Goal: Task Accomplishment & Management: Complete application form

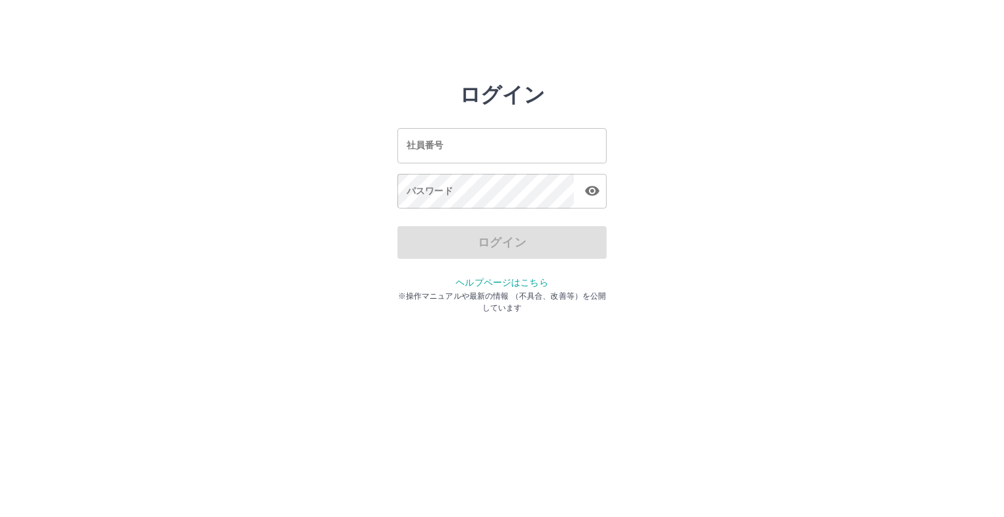
click at [408, 141] on input "社員番号" at bounding box center [501, 145] width 209 height 35
type input "*******"
click at [584, 190] on icon "button" at bounding box center [592, 191] width 16 height 16
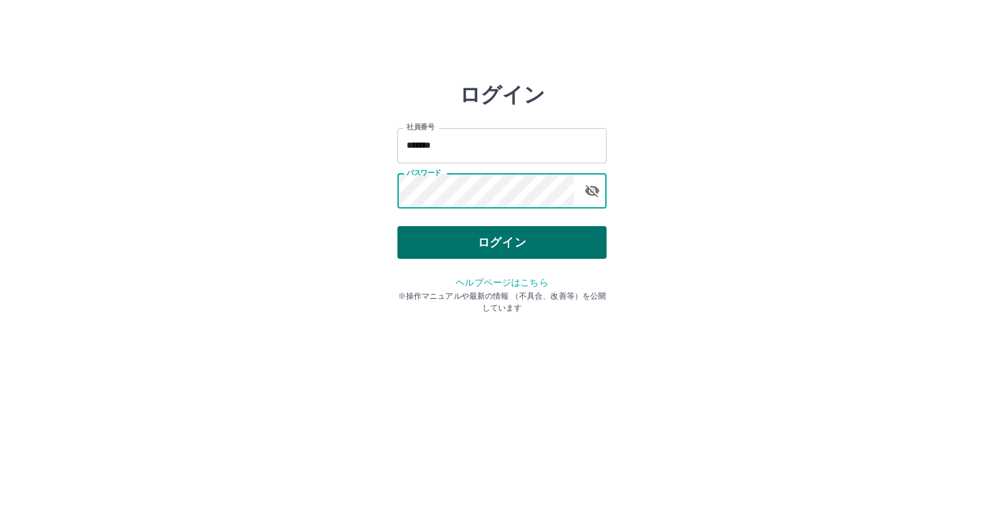
click at [489, 245] on button "ログイン" at bounding box center [501, 242] width 209 height 33
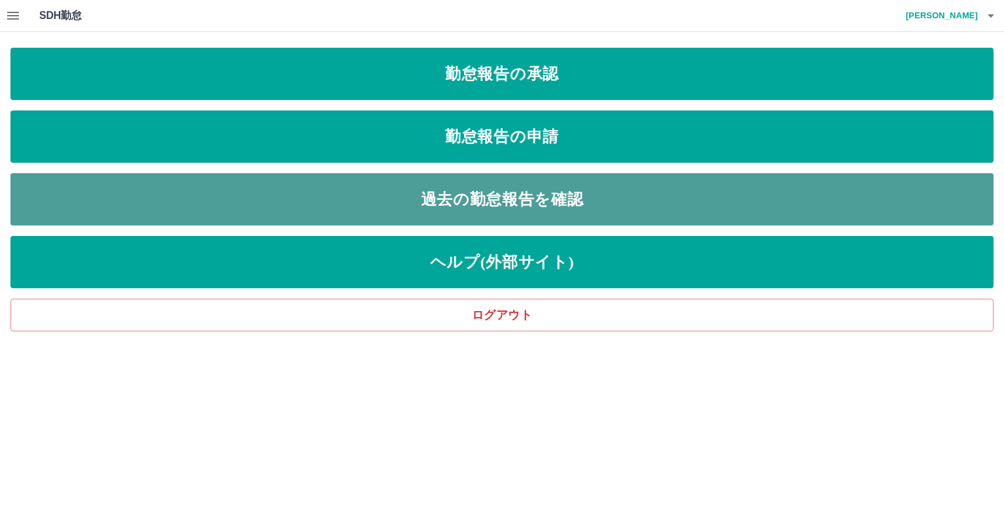
click at [475, 202] on link "過去の勤怠報告を確認" at bounding box center [501, 199] width 983 height 52
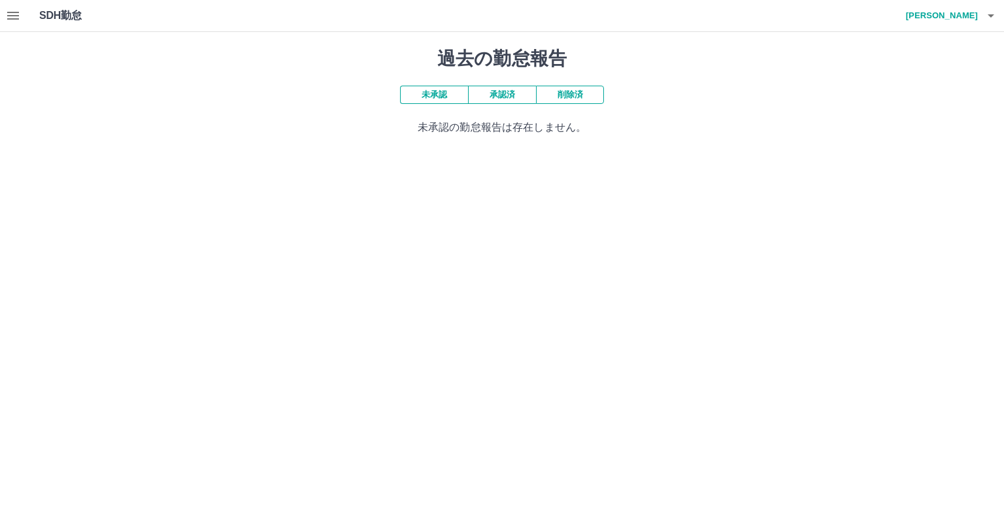
click at [50, 23] on h1 "SDH勤怠" at bounding box center [81, 15] width 85 height 31
click at [16, 20] on icon "button" at bounding box center [13, 16] width 16 height 16
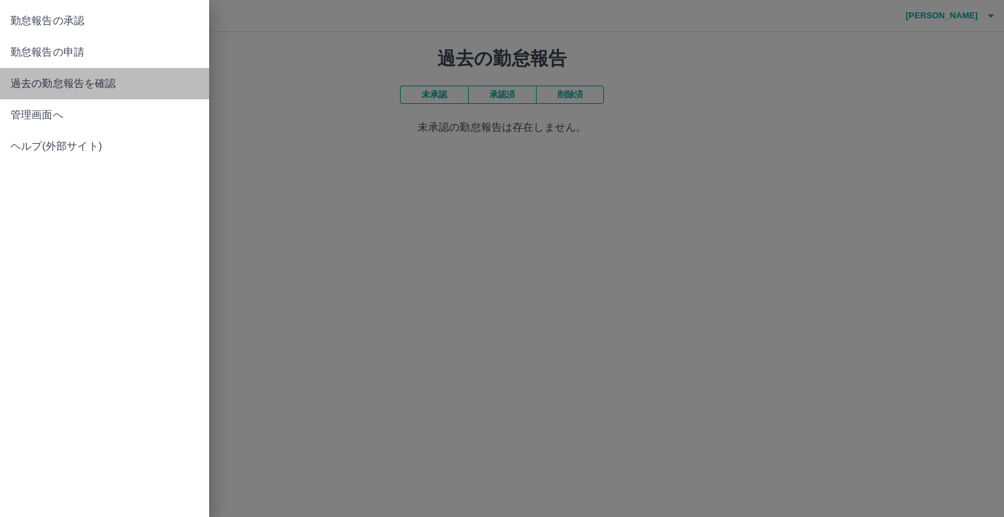
click at [107, 83] on span "過去の勤怠報告を確認" at bounding box center [104, 84] width 188 height 16
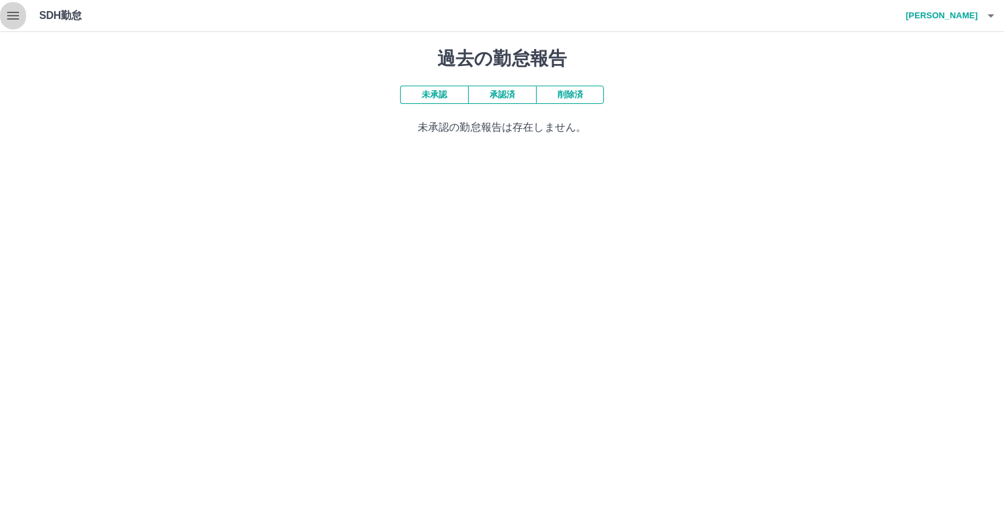
click at [18, 22] on icon "button" at bounding box center [13, 16] width 16 height 16
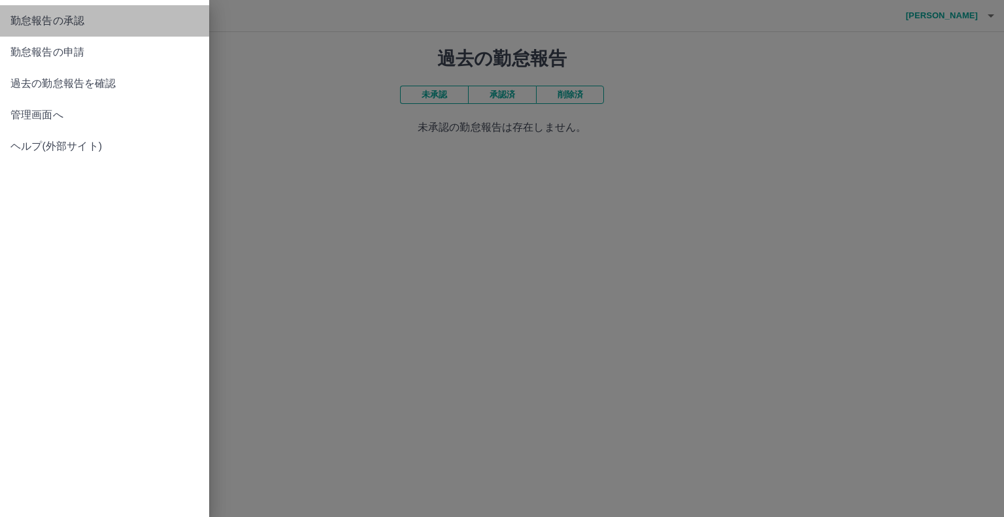
click at [35, 21] on span "勤怠報告の承認" at bounding box center [104, 21] width 188 height 16
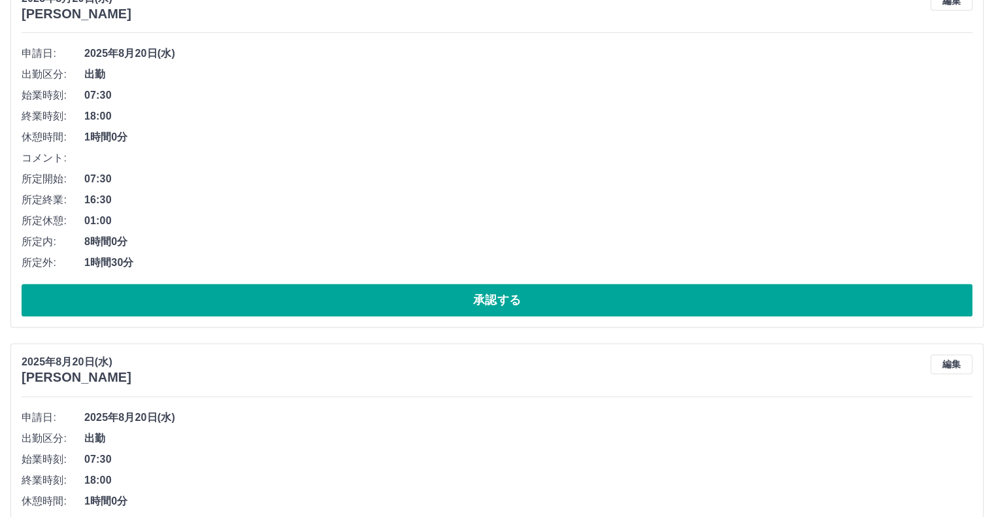
scroll to position [1699, 0]
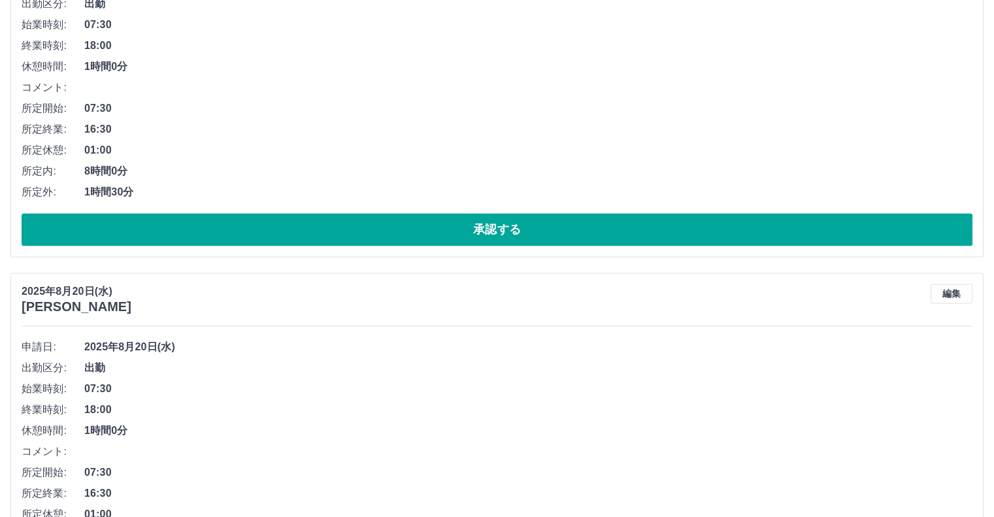
drag, startPoint x: 996, startPoint y: 420, endPoint x: 918, endPoint y: 454, distance: 85.7
click at [918, 454] on li "コメント:" at bounding box center [497, 451] width 951 height 21
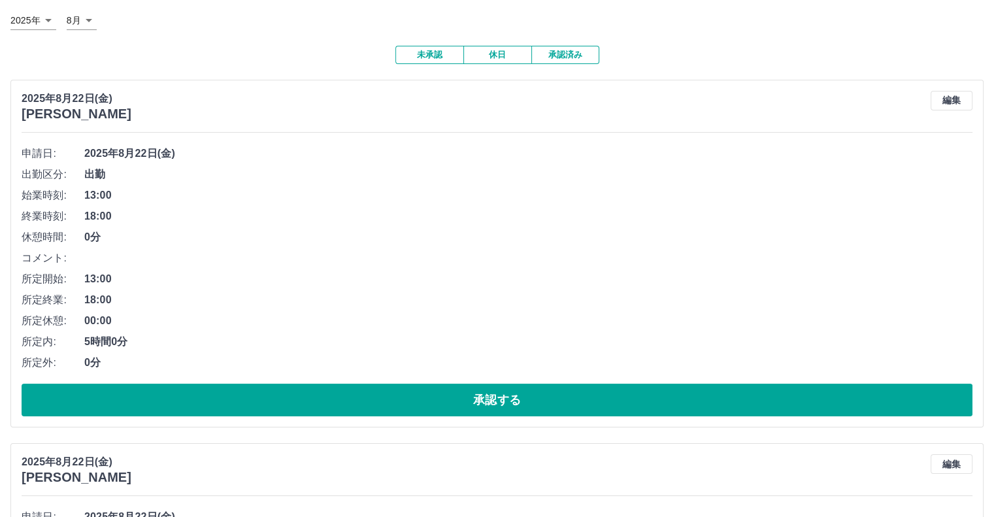
scroll to position [65, 0]
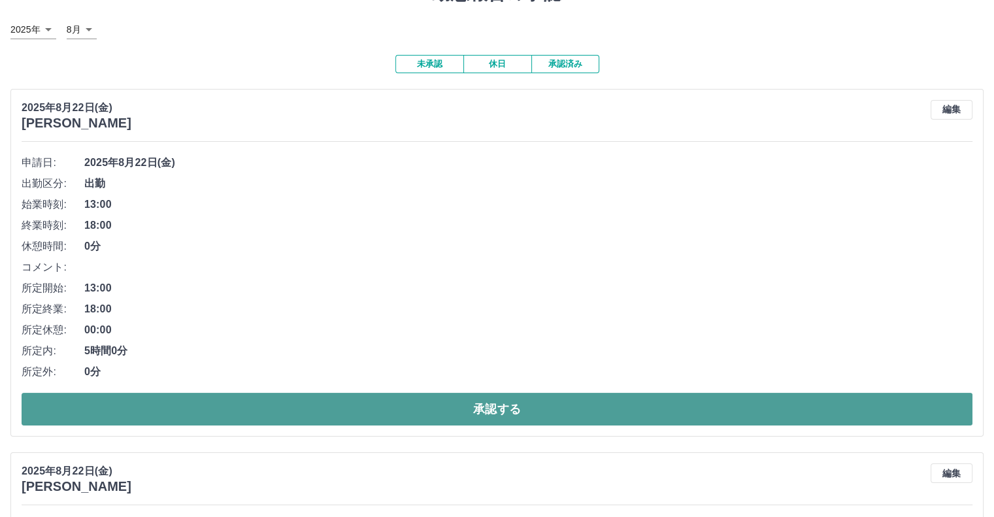
click at [431, 405] on button "承認する" at bounding box center [497, 409] width 951 height 33
click at [480, 407] on button "承認する" at bounding box center [497, 409] width 951 height 33
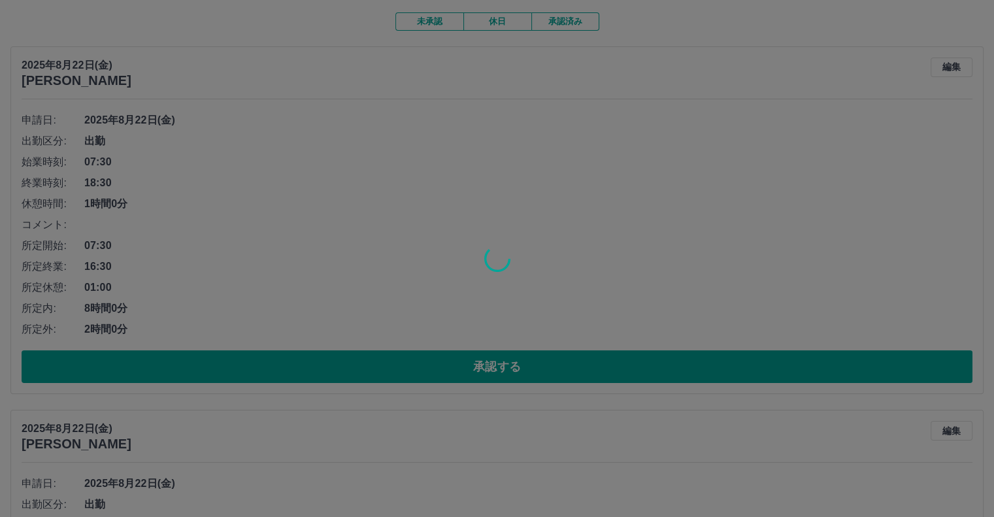
scroll to position [131, 0]
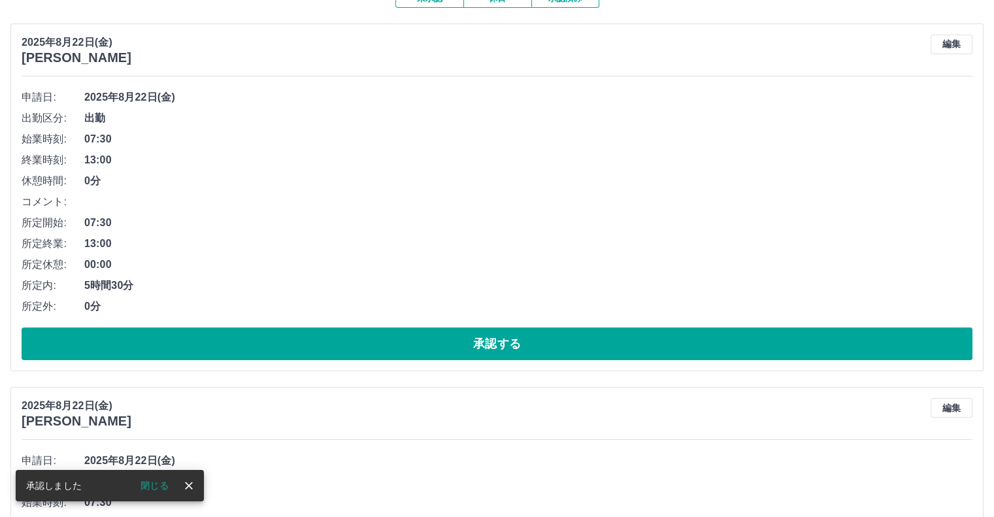
click at [188, 487] on icon "close" at bounding box center [188, 485] width 13 height 13
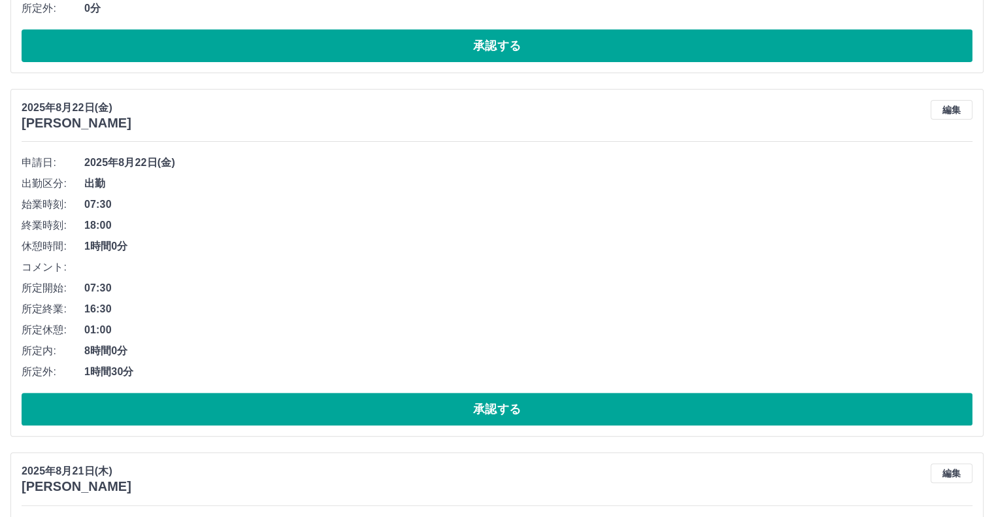
scroll to position [457, 0]
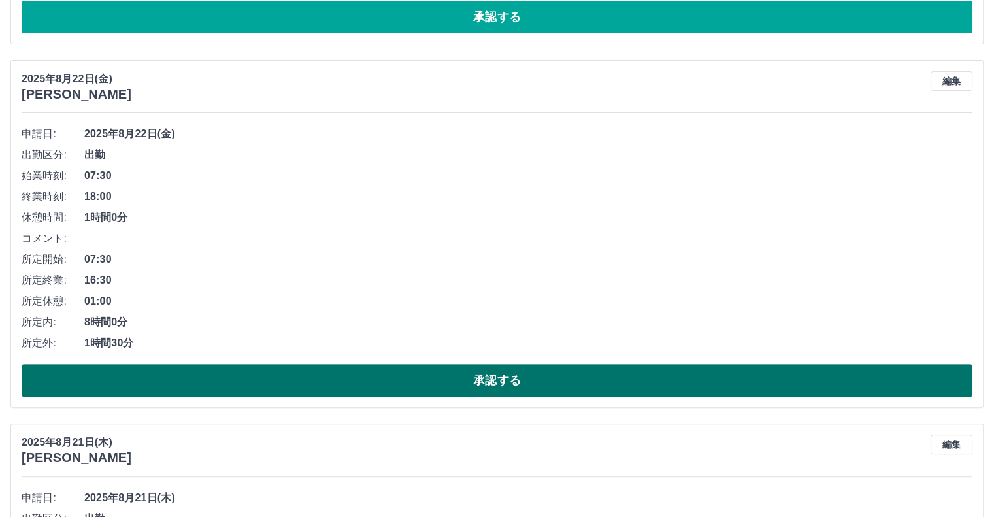
click at [523, 388] on button "承認する" at bounding box center [497, 380] width 951 height 33
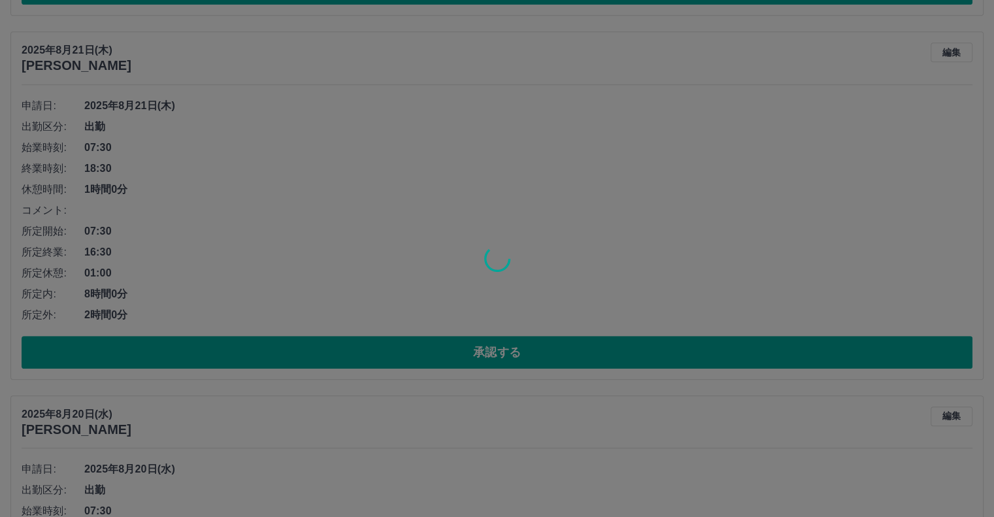
scroll to position [486, 0]
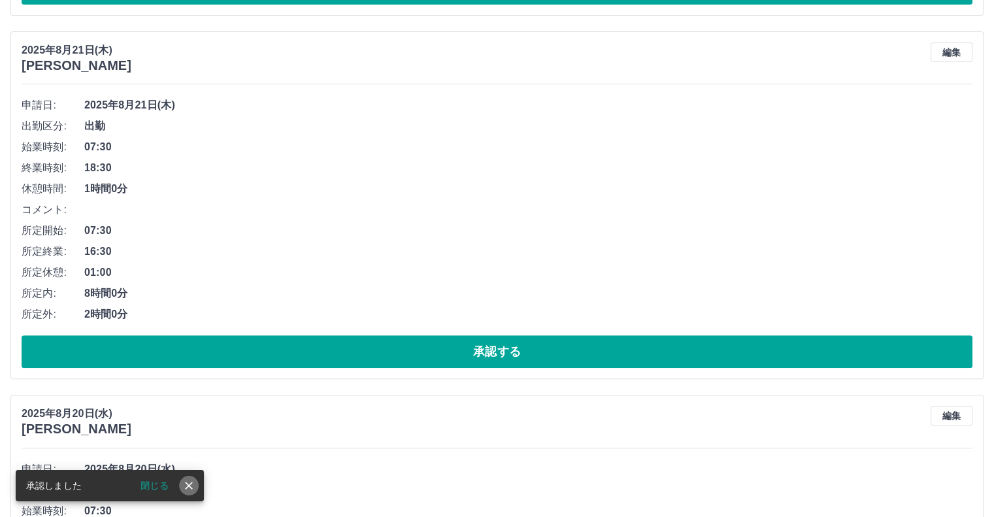
click at [182, 486] on icon "close" at bounding box center [188, 485] width 13 height 13
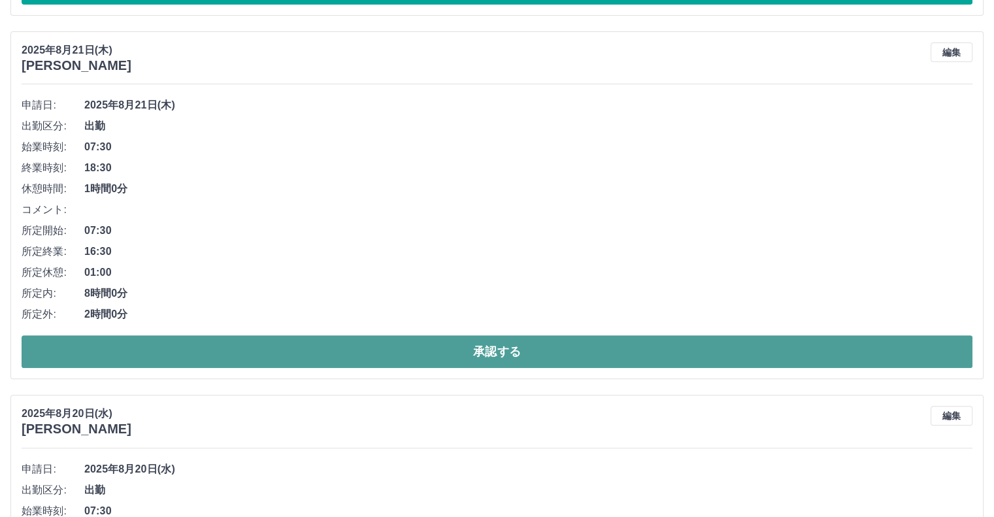
click at [502, 350] on button "承認する" at bounding box center [497, 351] width 951 height 33
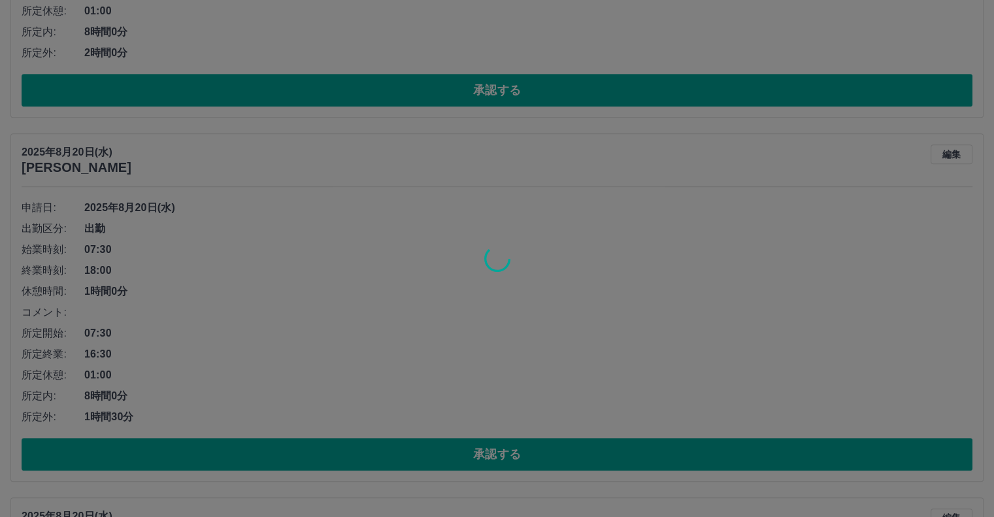
scroll to position [384, 0]
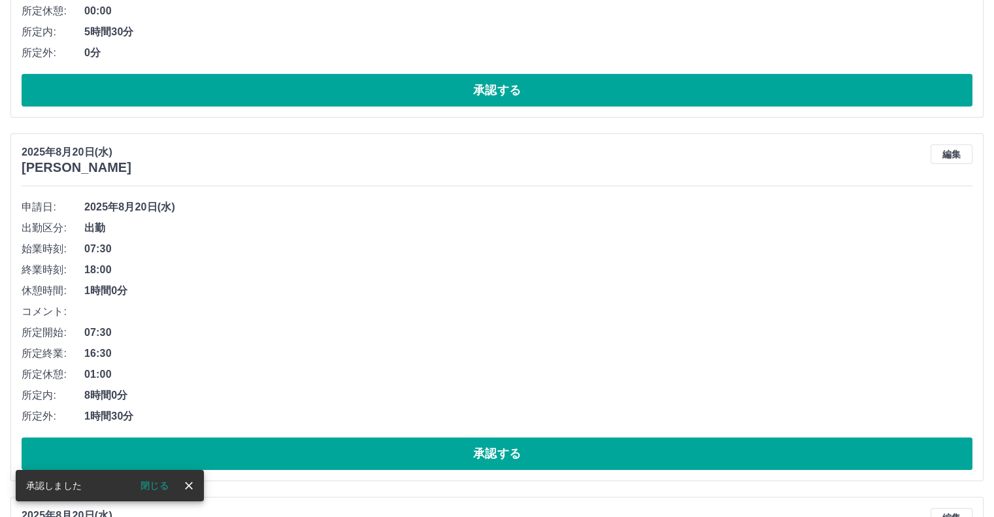
click at [188, 489] on icon "close" at bounding box center [188, 485] width 13 height 13
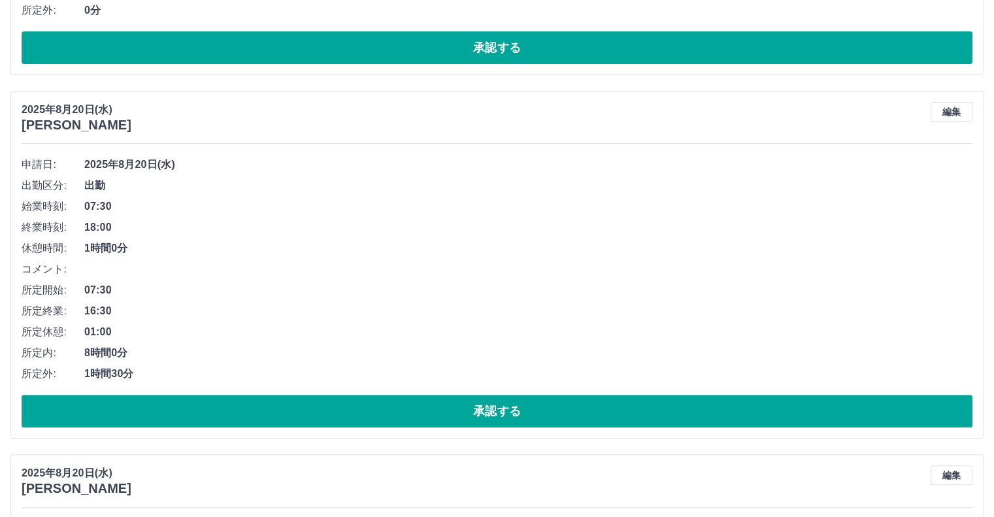
scroll to position [450, 0]
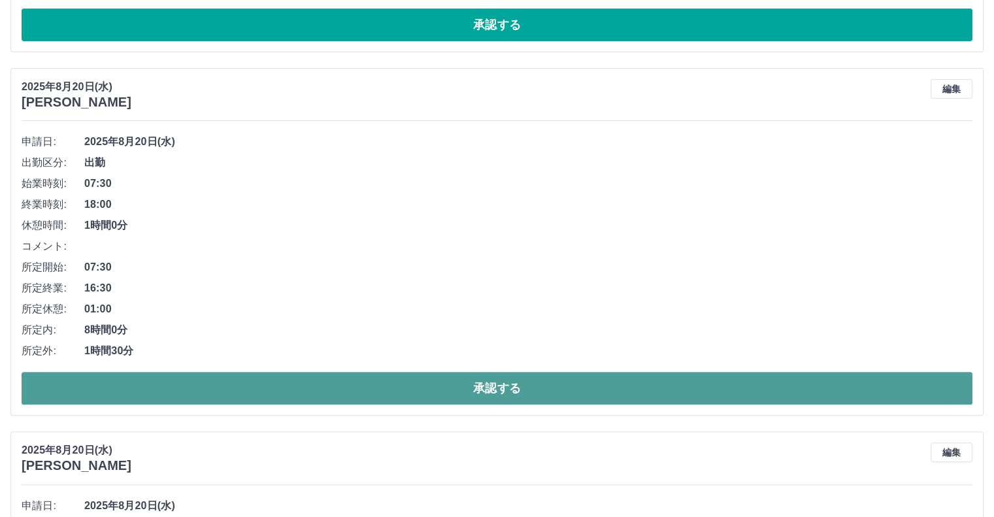
click at [494, 388] on button "承認する" at bounding box center [497, 388] width 951 height 33
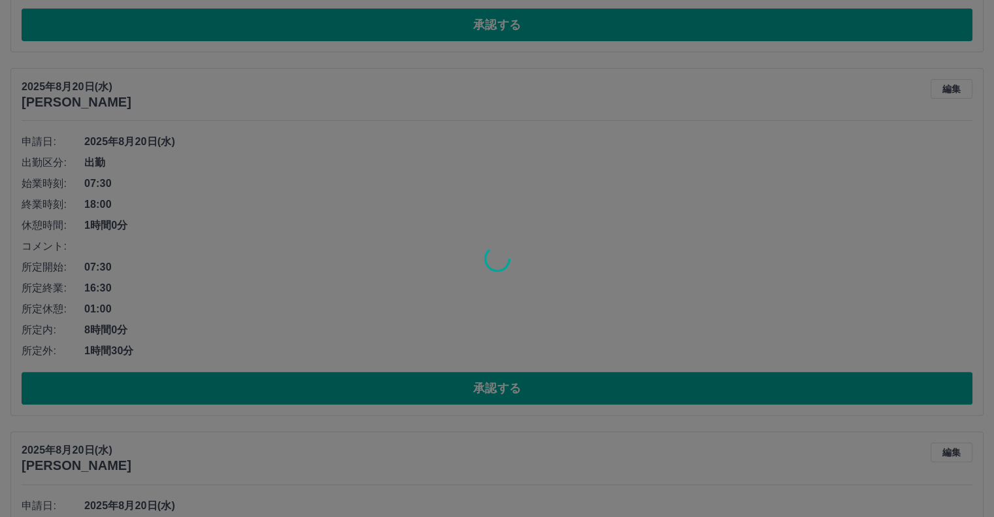
scroll to position [364, 0]
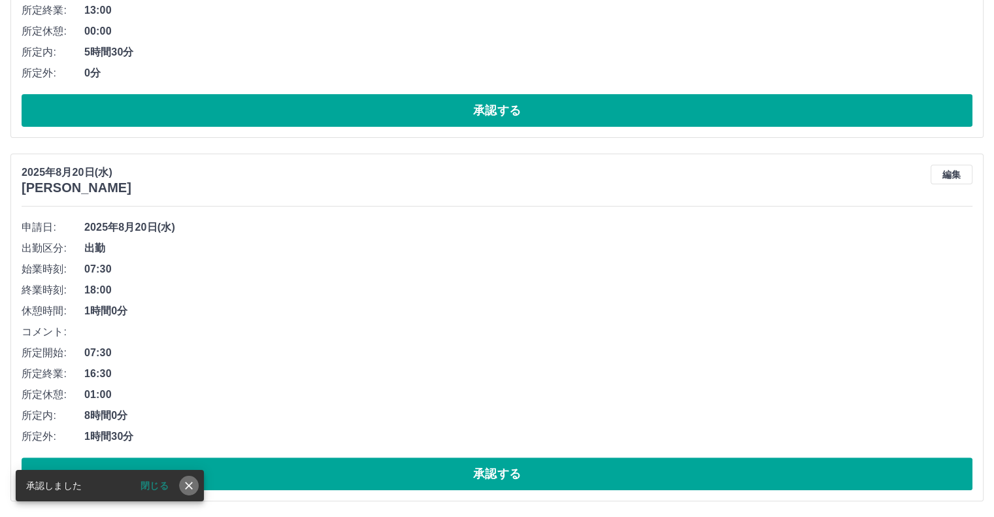
click at [188, 489] on icon "close" at bounding box center [188, 485] width 13 height 13
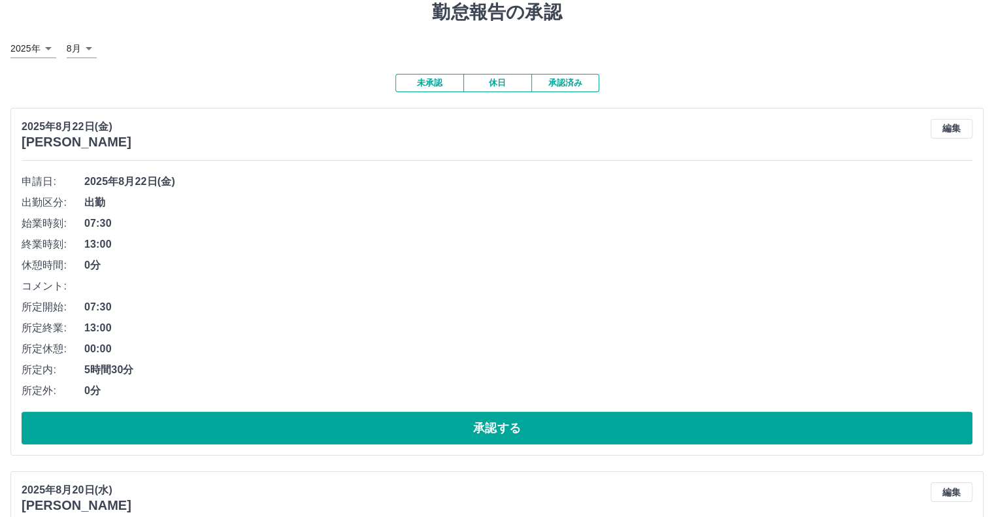
scroll to position [0, 0]
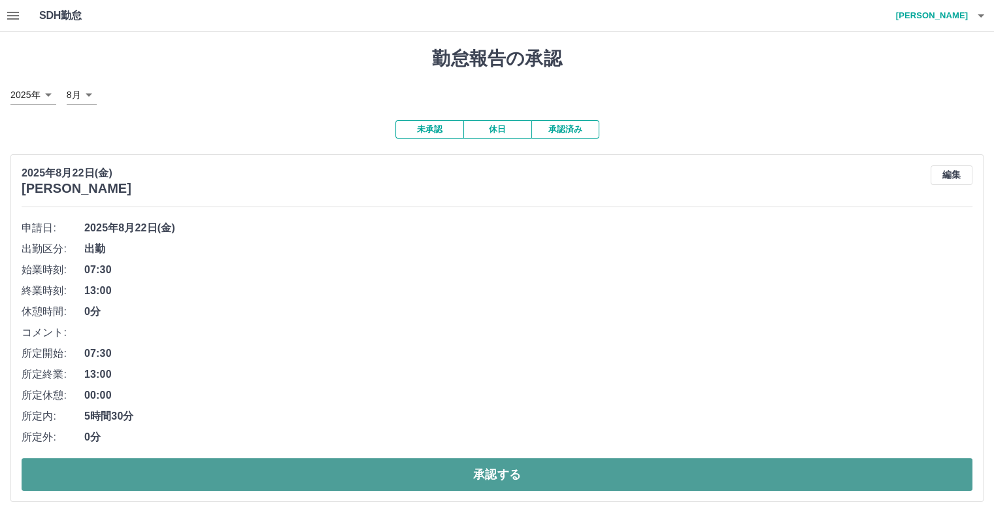
click at [494, 468] on button "承認する" at bounding box center [497, 474] width 951 height 33
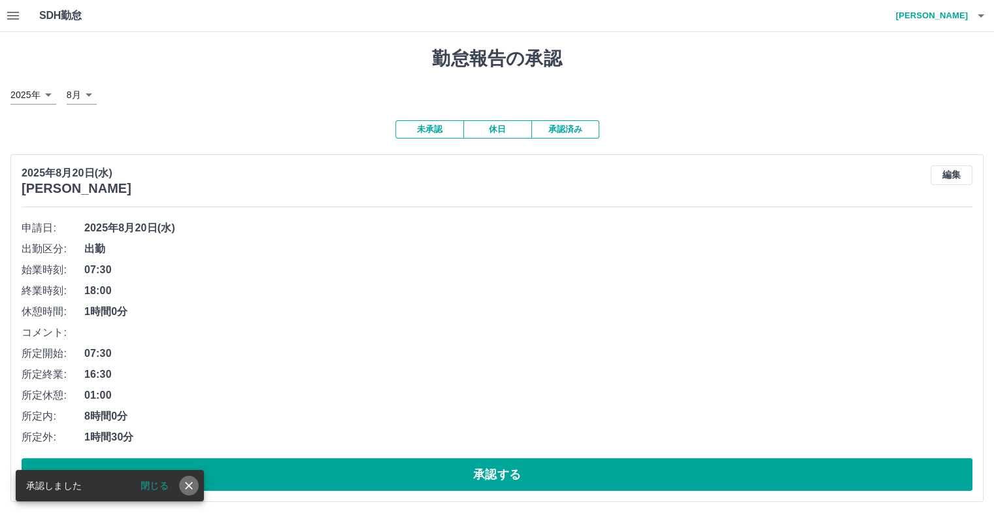
click at [186, 488] on icon "close" at bounding box center [188, 485] width 13 height 13
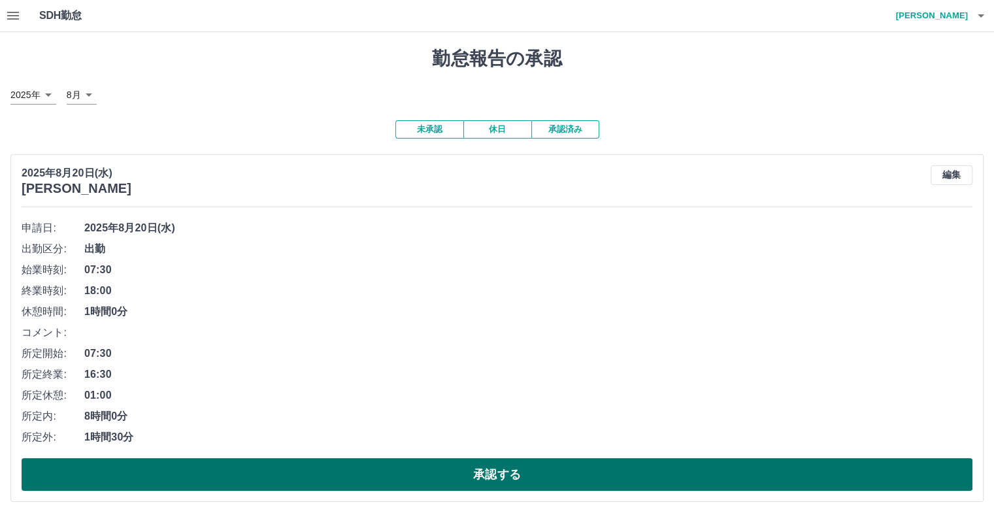
click at [542, 469] on button "承認する" at bounding box center [497, 474] width 951 height 33
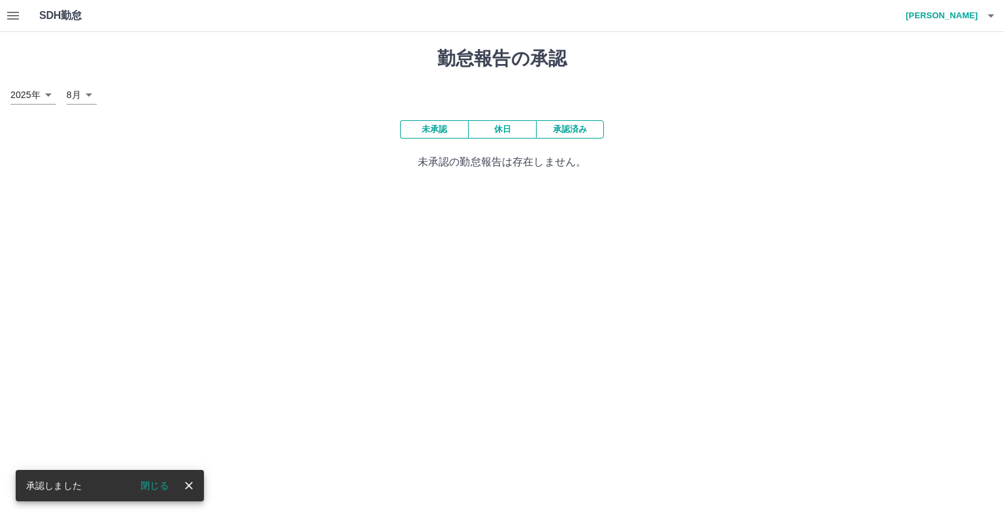
click at [188, 488] on icon "close" at bounding box center [188, 485] width 13 height 13
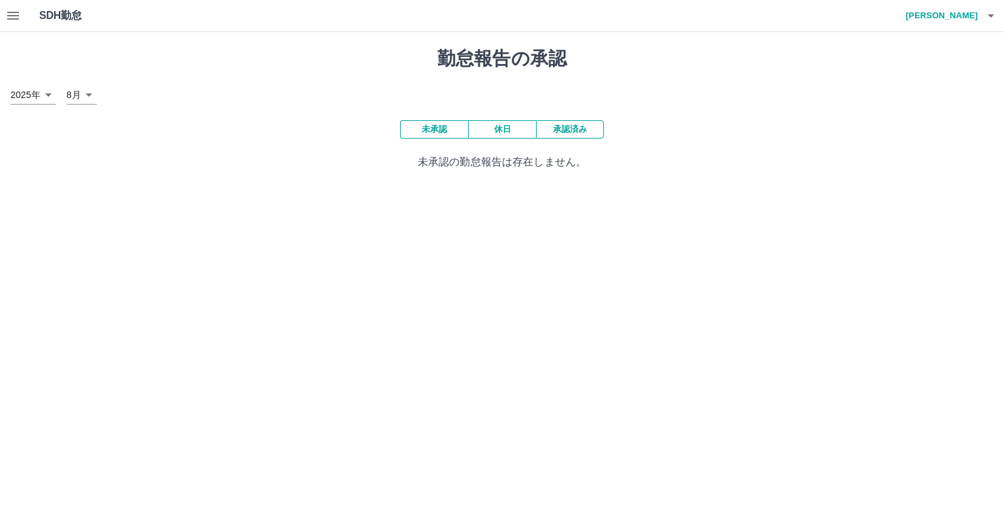
click at [10, 18] on icon "button" at bounding box center [13, 16] width 12 height 8
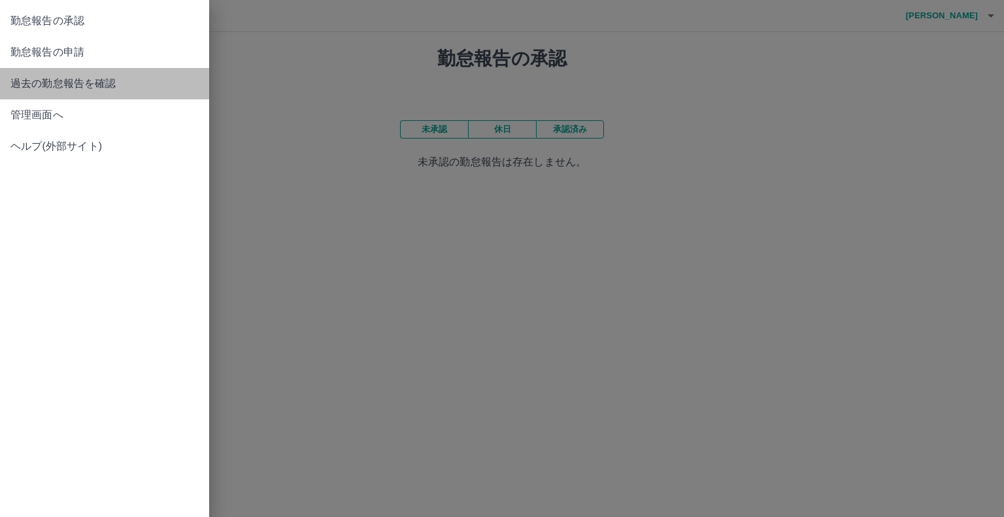
click at [42, 82] on span "過去の勤怠報告を確認" at bounding box center [104, 84] width 188 height 16
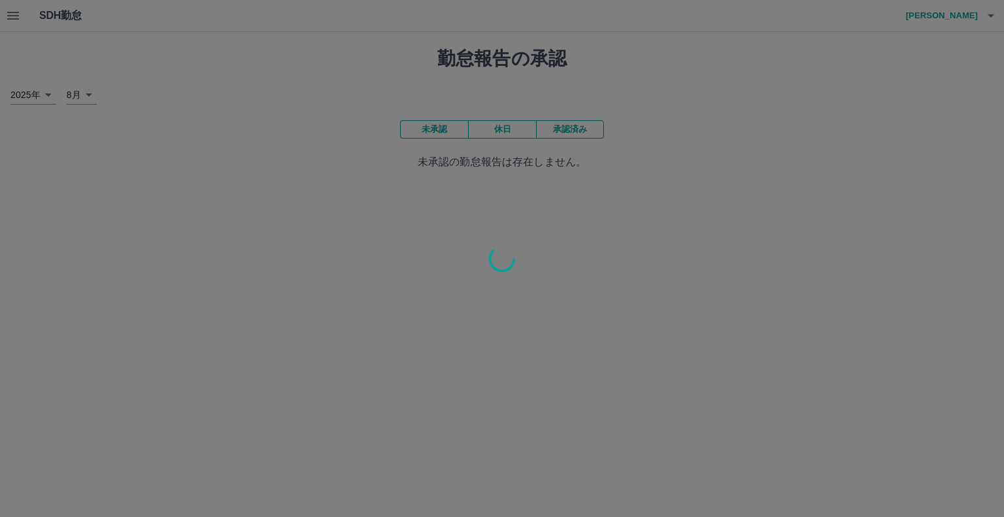
click at [84, 99] on div at bounding box center [502, 258] width 1004 height 517
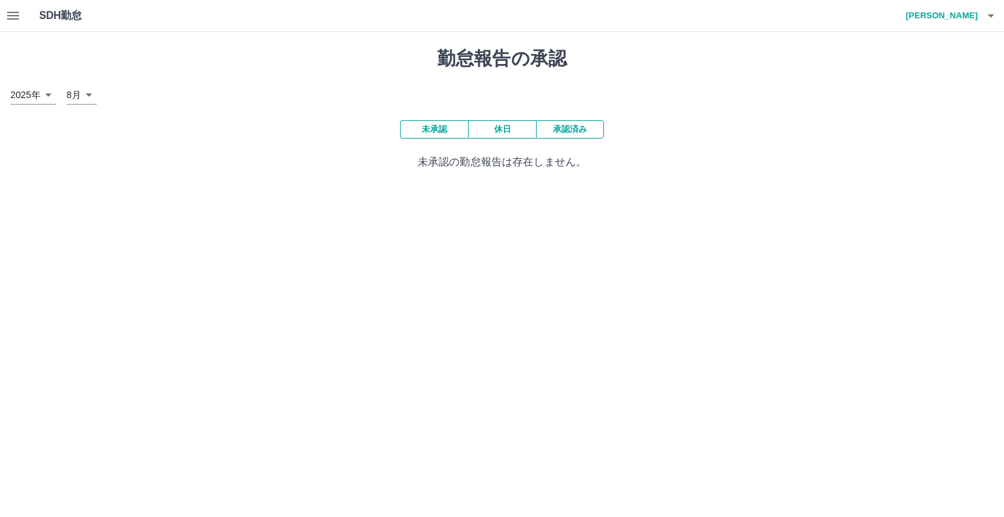
click at [91, 95] on body "SDH勤怠 川口　弘美 勤怠報告の承認 2025年 **** 8月 * 未承認 休日 承認済み 未承認の勤怠報告は存在しません。 SDH勤怠" at bounding box center [502, 93] width 1004 height 186
click at [144, 119] on div at bounding box center [502, 258] width 1004 height 517
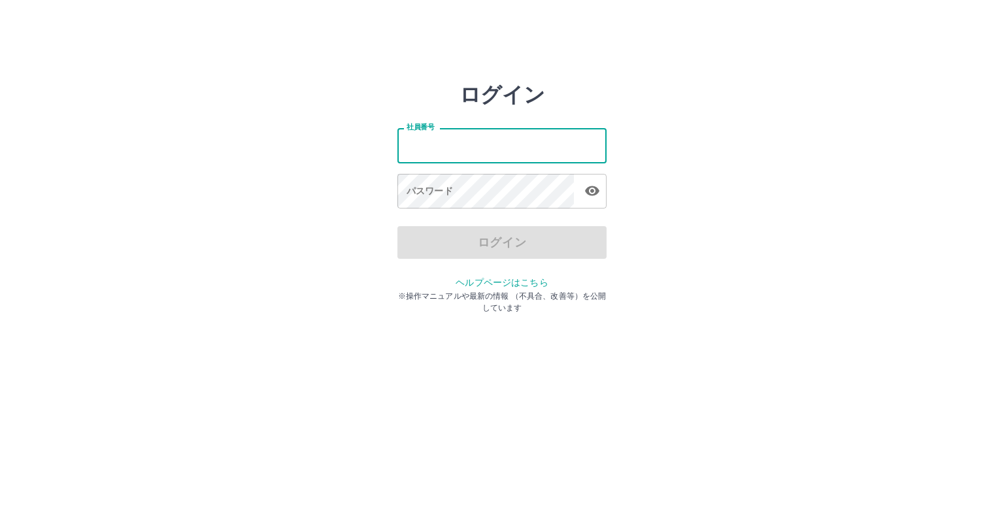
type input "*******"
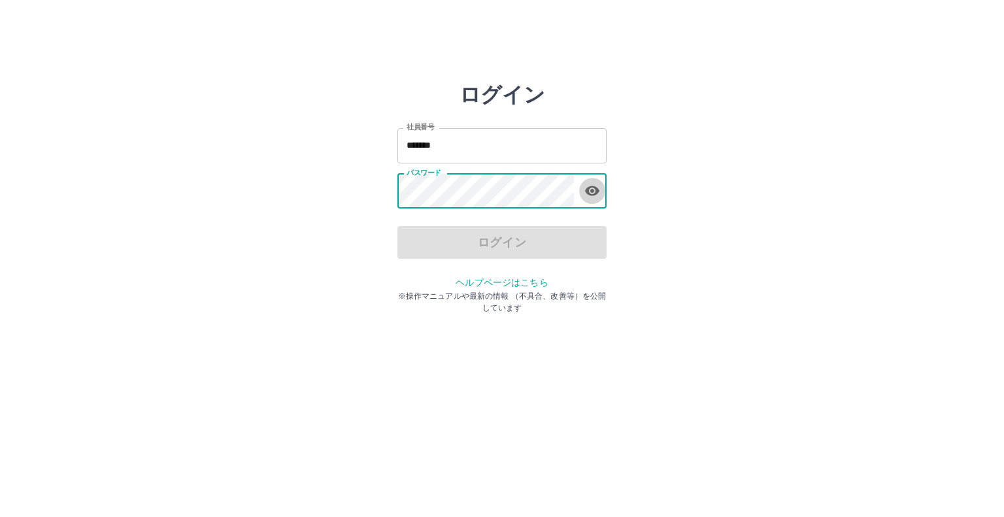
click at [595, 199] on button "button" at bounding box center [592, 191] width 26 height 26
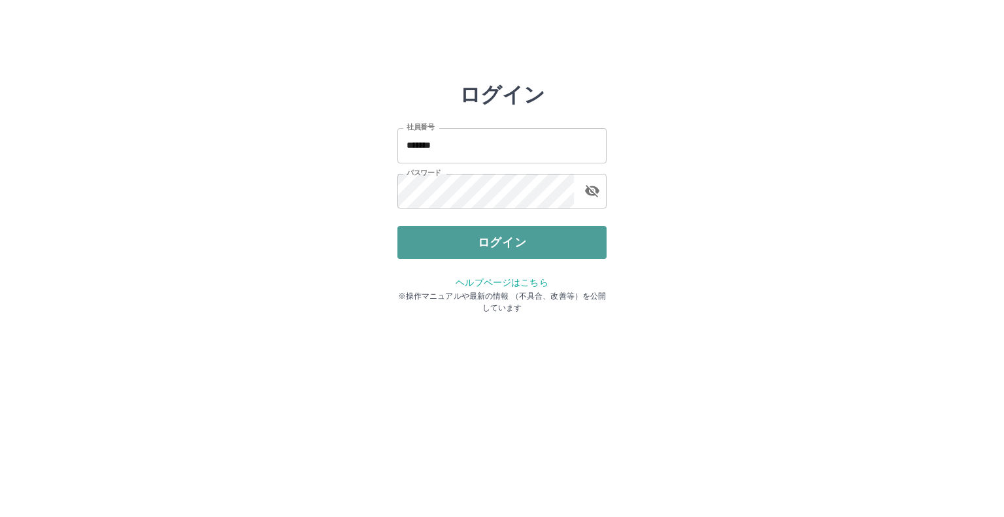
click at [523, 245] on button "ログイン" at bounding box center [501, 242] width 209 height 33
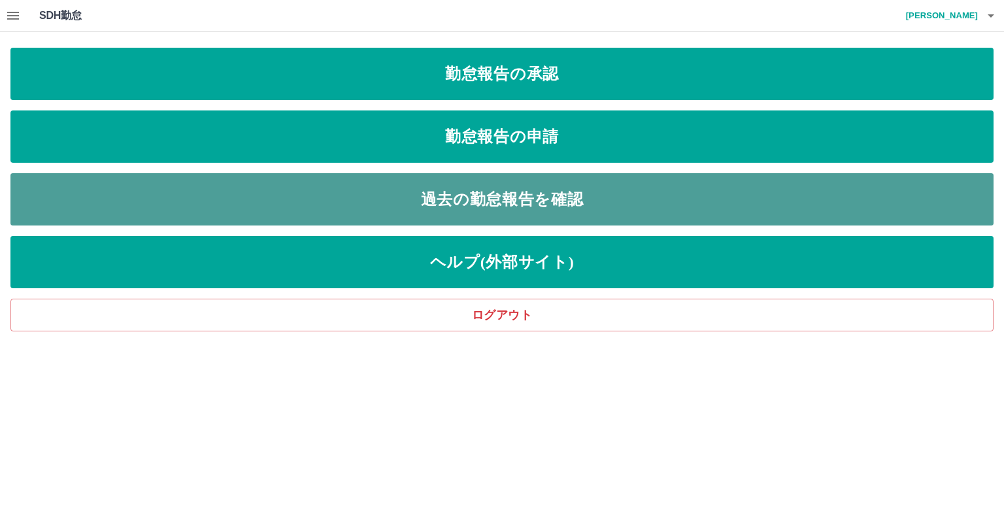
click at [594, 199] on link "過去の勤怠報告を確認" at bounding box center [501, 199] width 983 height 52
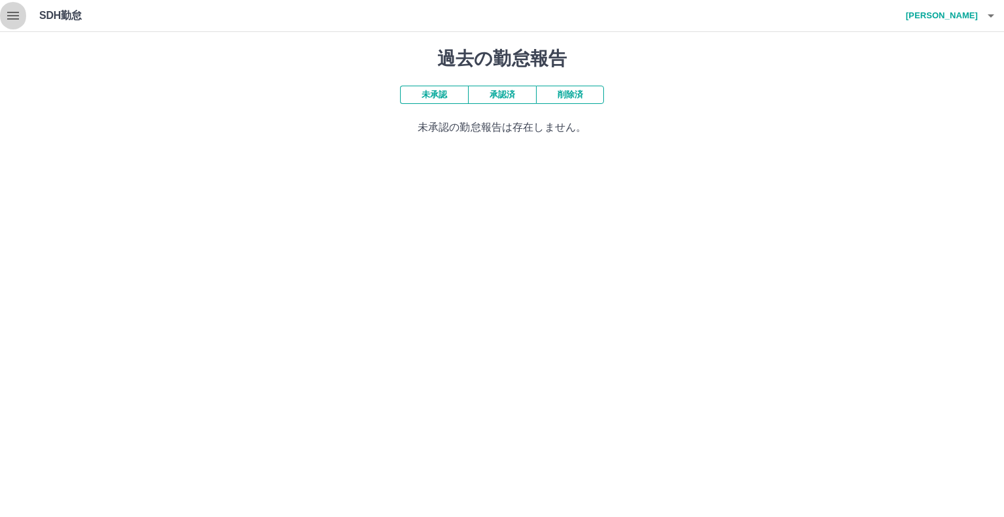
click at [19, 15] on icon "button" at bounding box center [13, 16] width 16 height 16
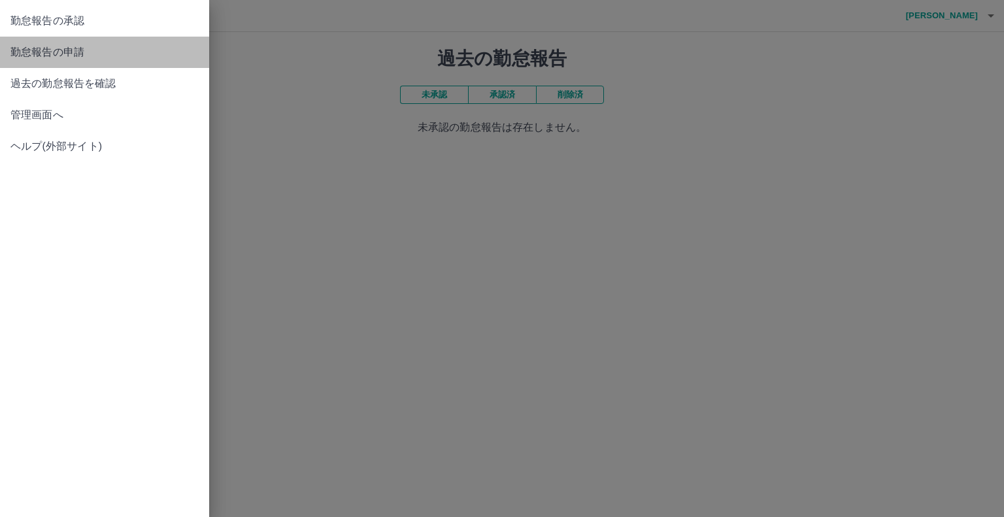
click at [65, 52] on span "勤怠報告の申請" at bounding box center [104, 52] width 188 height 16
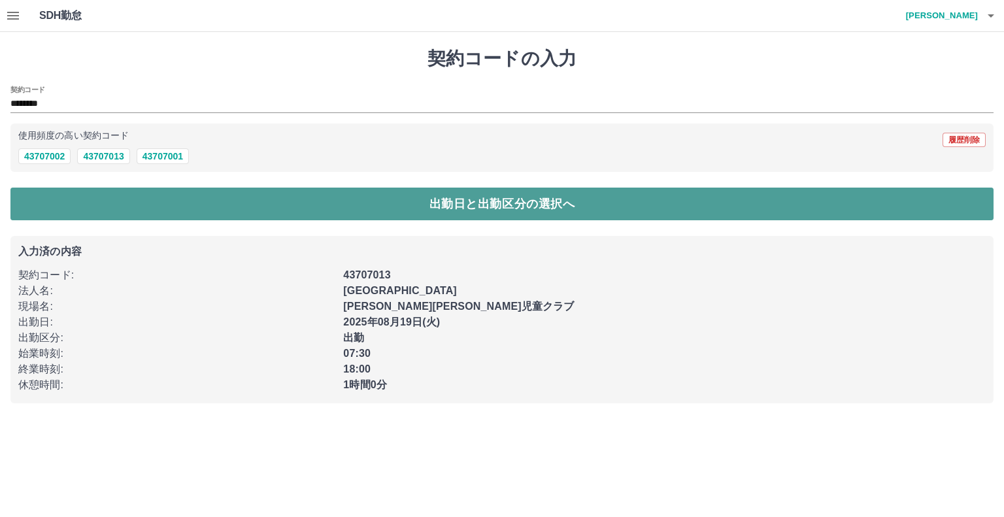
click at [267, 207] on button "出勤日と出勤区分の選択へ" at bounding box center [501, 204] width 983 height 33
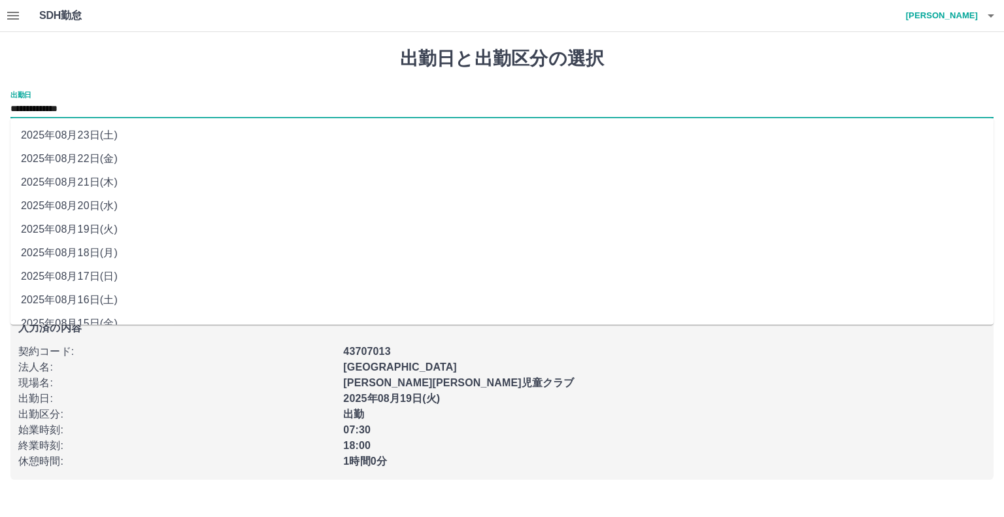
click at [69, 114] on input "**********" at bounding box center [501, 109] width 983 height 16
click at [91, 184] on li "2025年08月21日(木)" at bounding box center [501, 183] width 983 height 24
type input "**********"
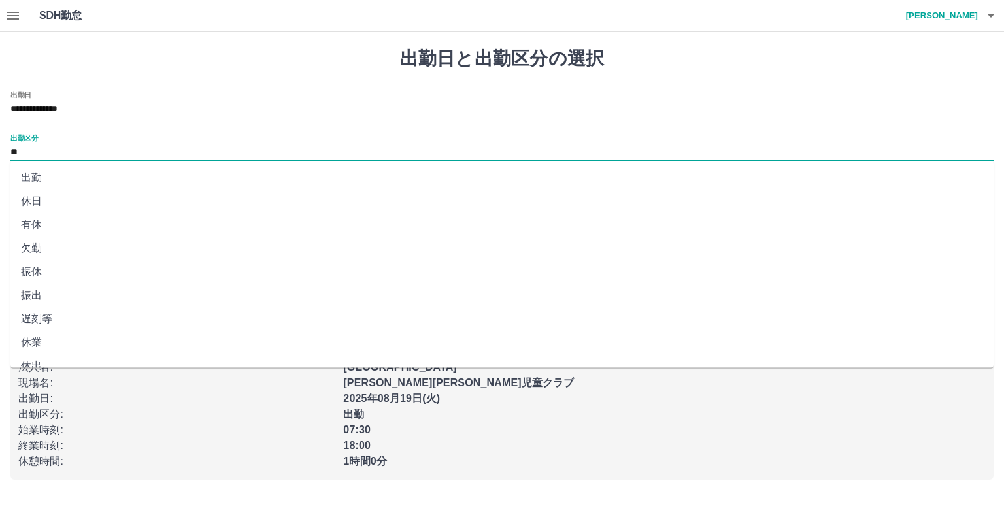
click at [35, 150] on input "**" at bounding box center [501, 152] width 983 height 16
click at [48, 227] on li "有休" at bounding box center [501, 225] width 983 height 24
type input "**"
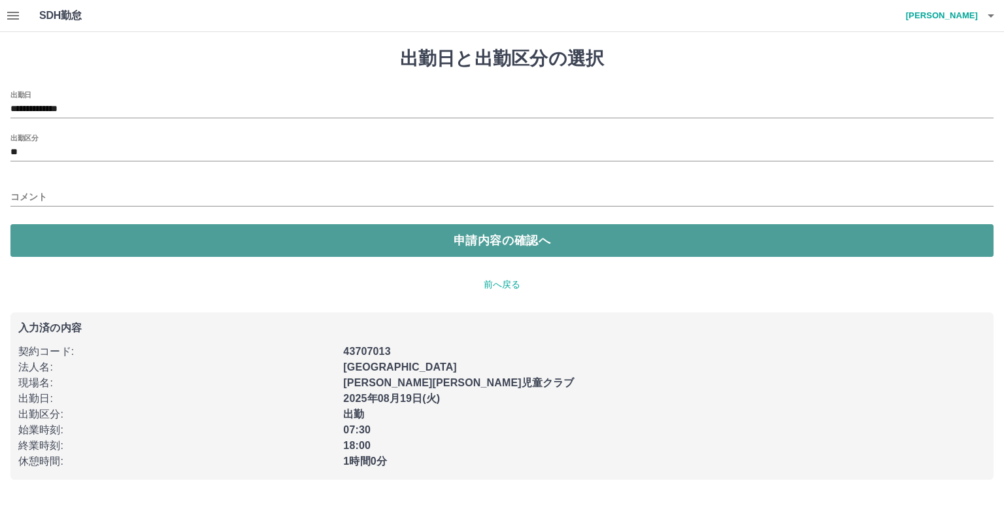
click at [416, 251] on button "申請内容の確認へ" at bounding box center [501, 240] width 983 height 33
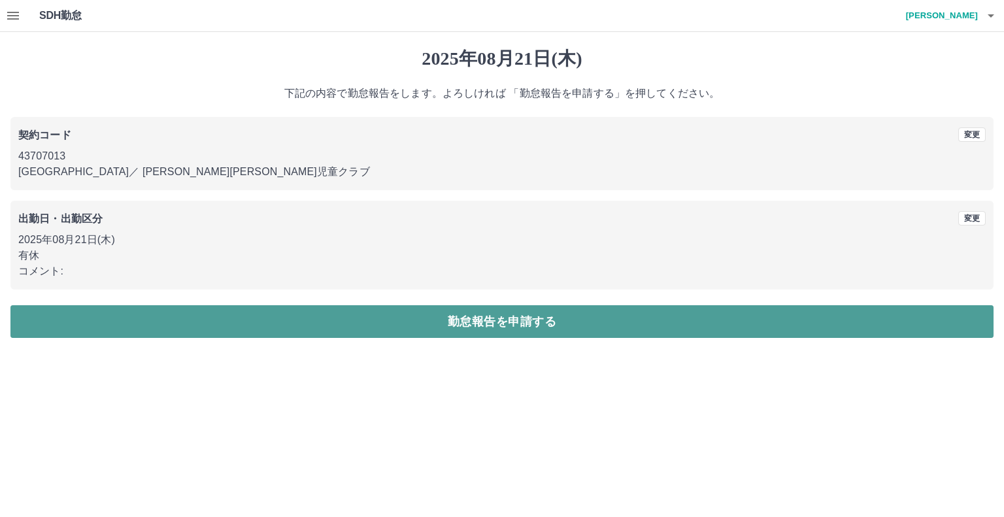
click at [430, 325] on button "勤怠報告を申請する" at bounding box center [501, 321] width 983 height 33
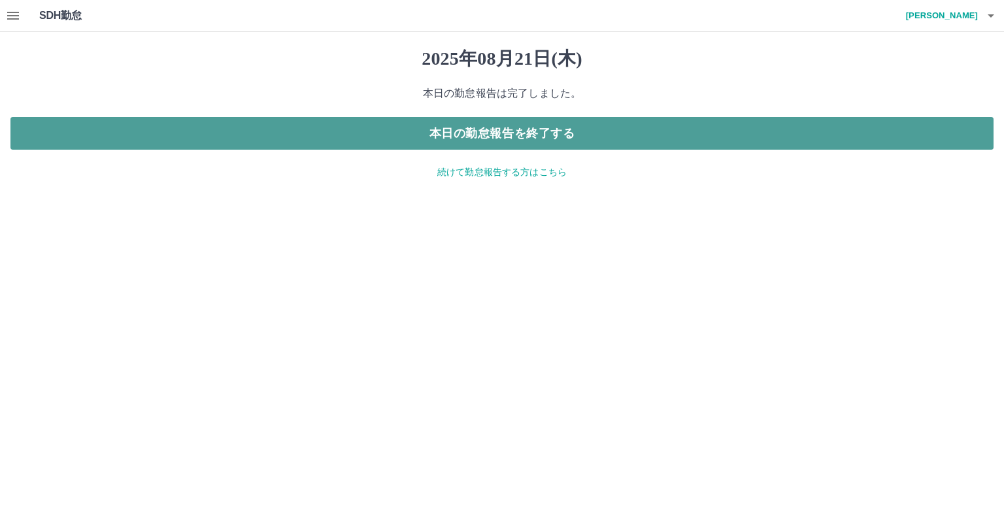
click at [578, 131] on button "本日の勤怠報告を終了する" at bounding box center [501, 133] width 983 height 33
